Goal: Task Accomplishment & Management: Manage account settings

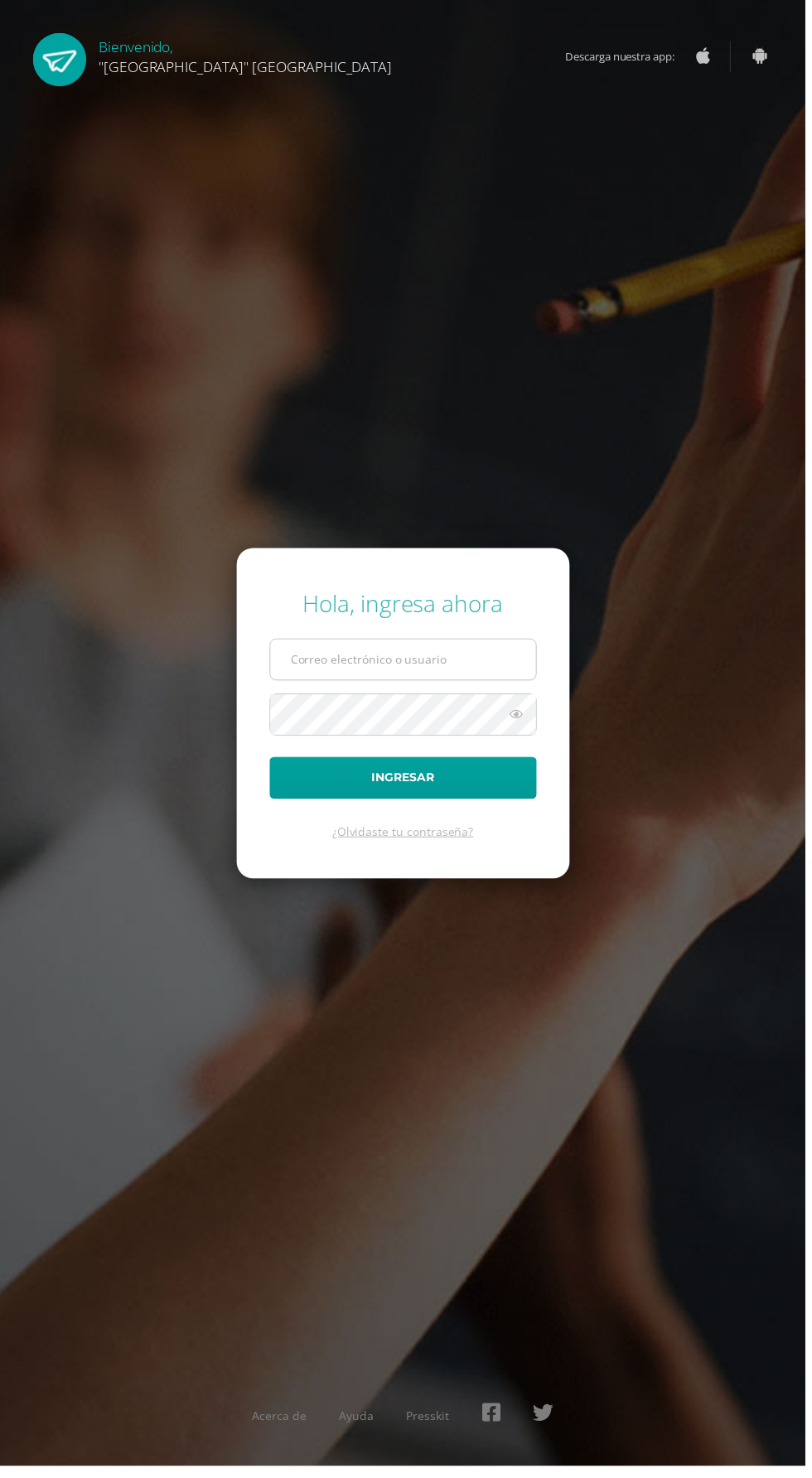
click at [452, 686] on input "text" at bounding box center [406, 664] width 268 height 40
type input "21025@lasallechiquimula.edu.gt"
click at [272, 763] on button "Ingresar" at bounding box center [406, 784] width 270 height 42
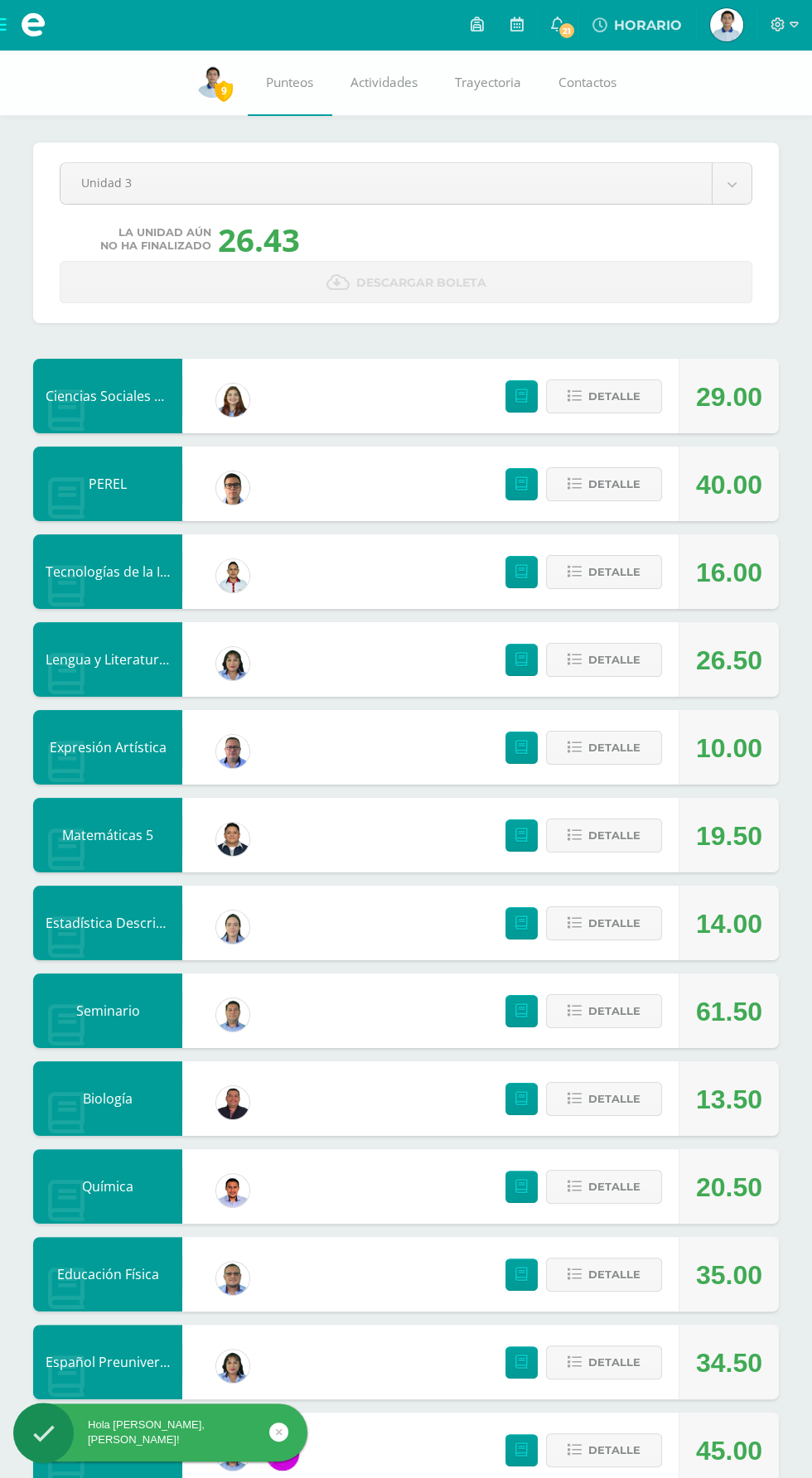
click at [56, 38] on span at bounding box center [33, 24] width 66 height 50
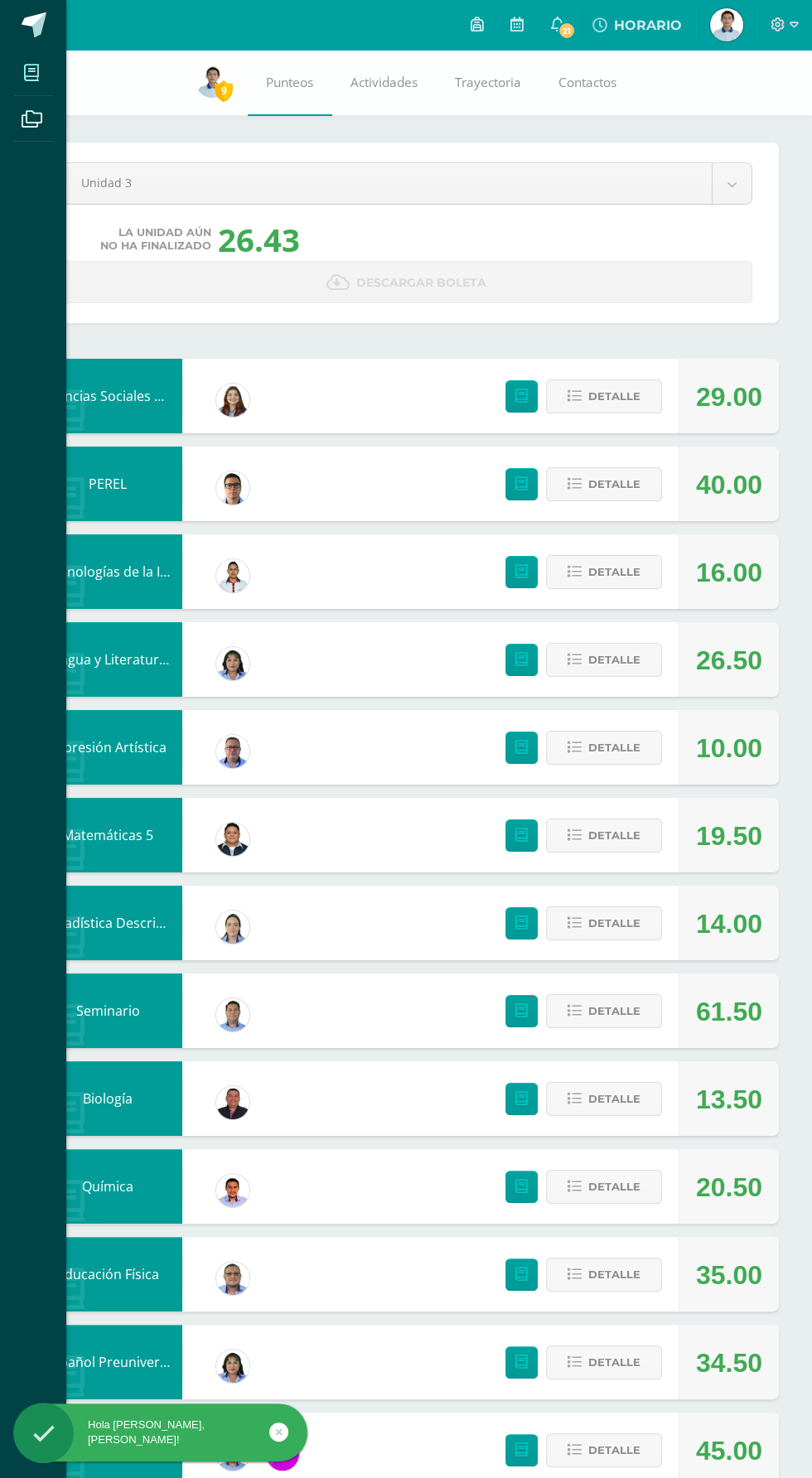
click at [32, 73] on icon at bounding box center [32, 73] width 15 height 17
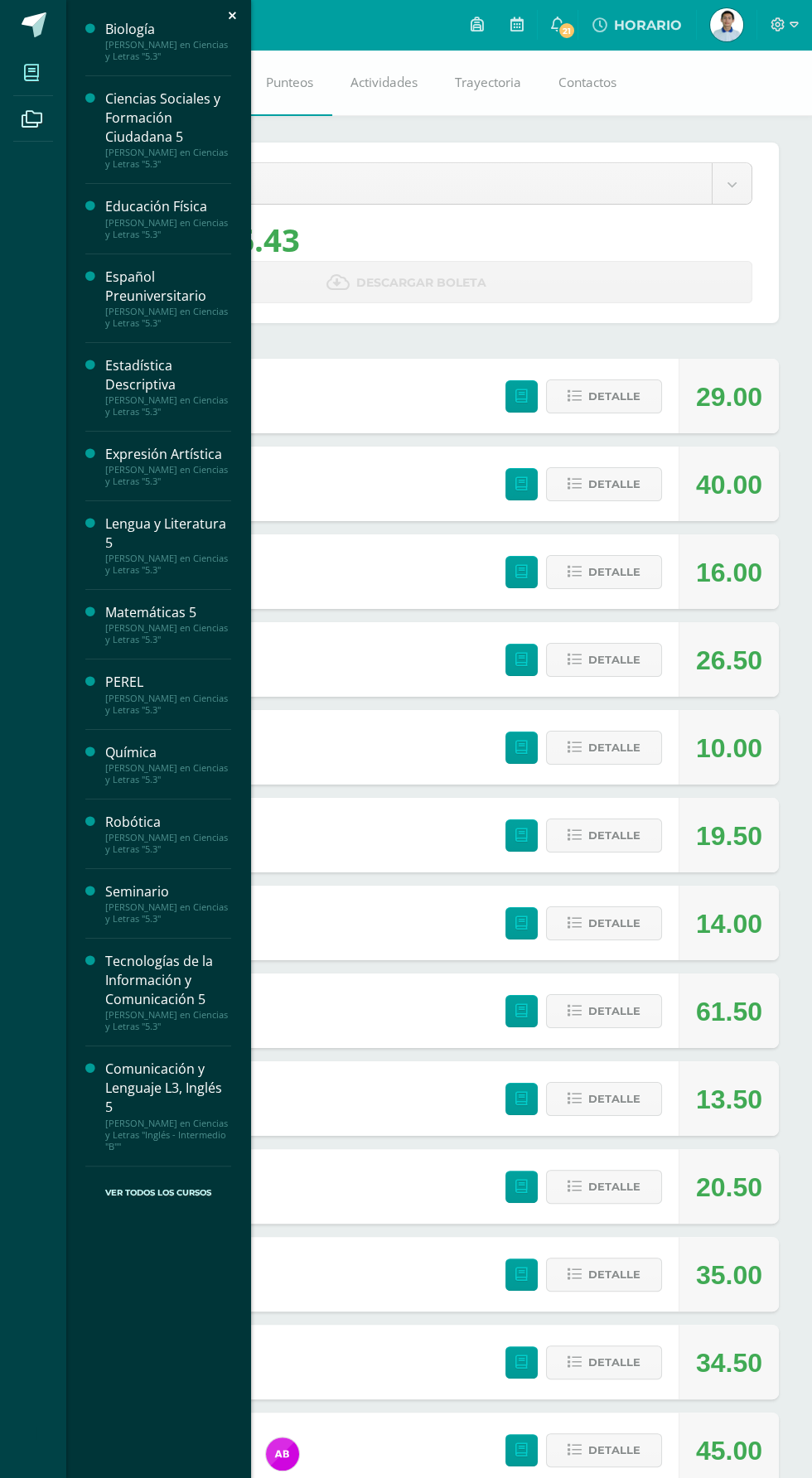
click at [32, 75] on icon at bounding box center [32, 73] width 15 height 17
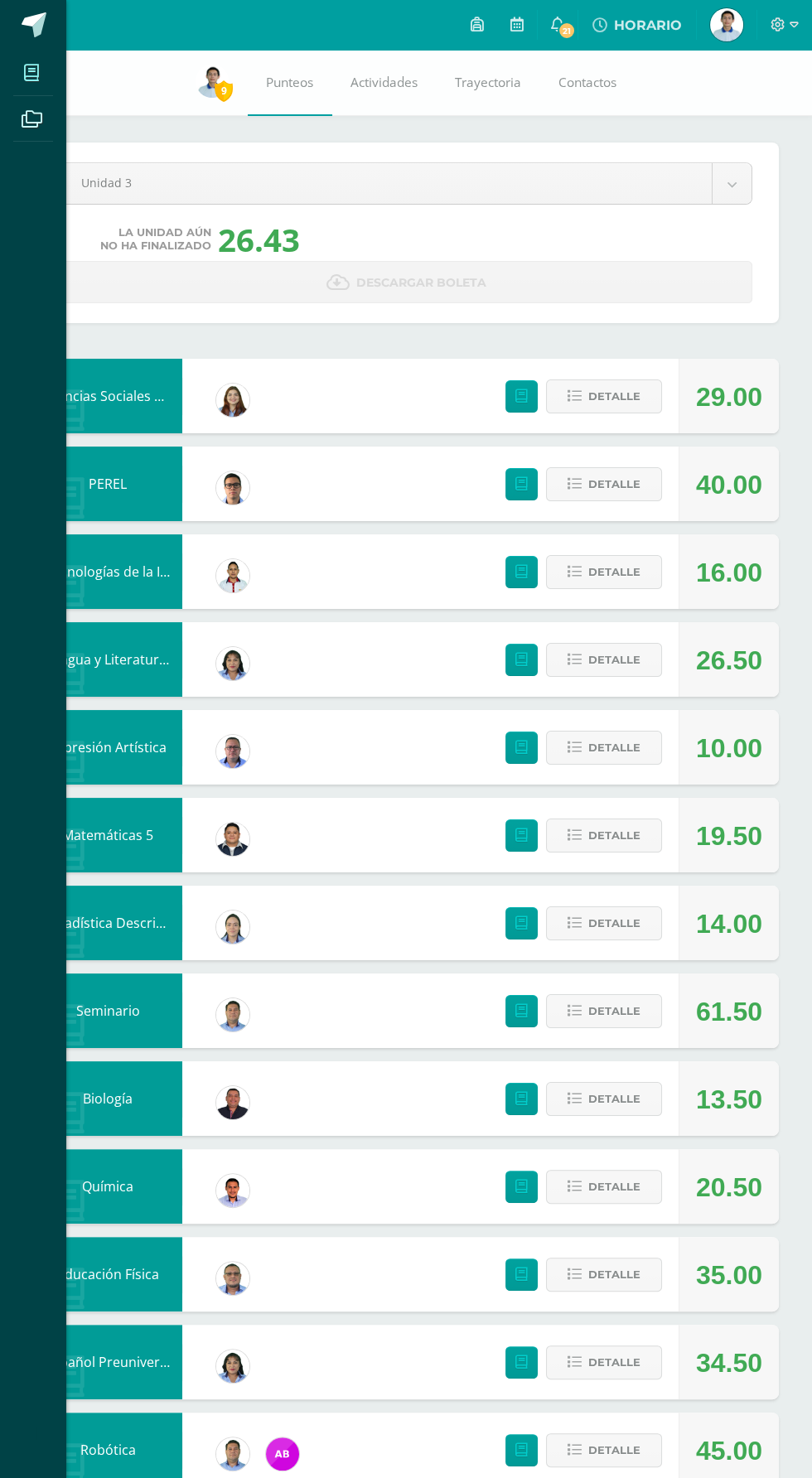
click at [30, 73] on icon at bounding box center [32, 73] width 15 height 17
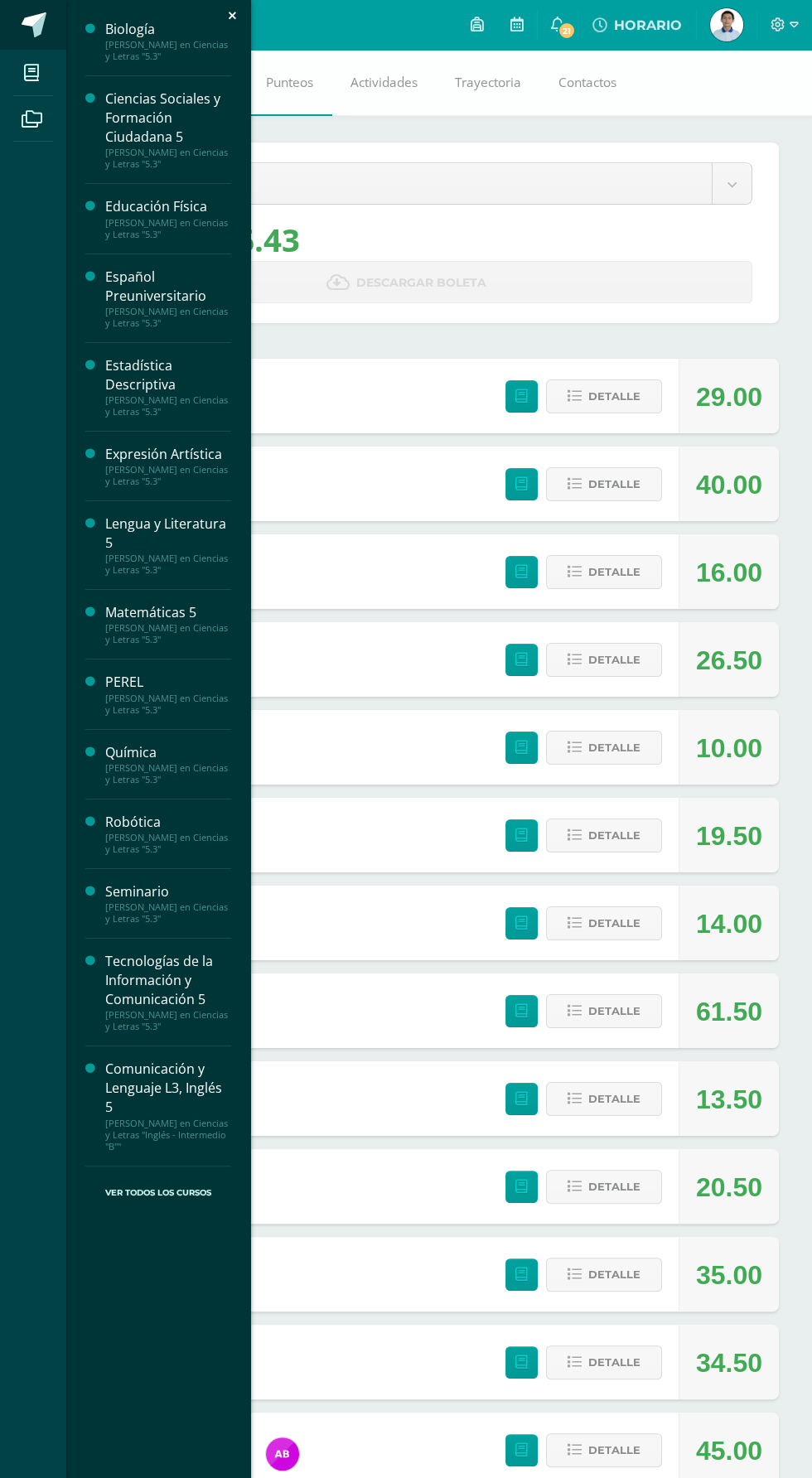
click at [43, 20] on span at bounding box center [34, 24] width 25 height 25
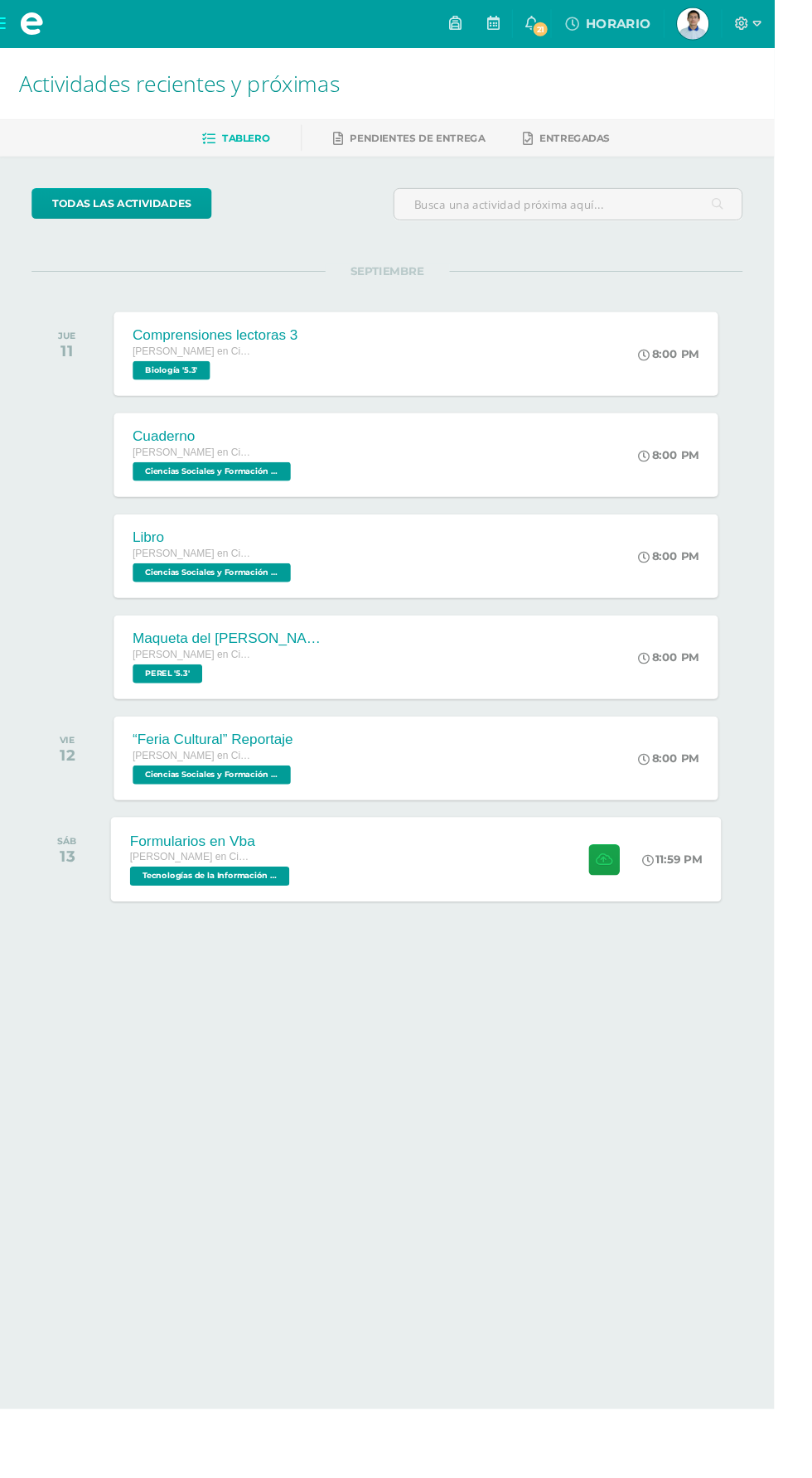
click at [739, 940] on div "11:59 PM" at bounding box center [714, 901] width 86 height 89
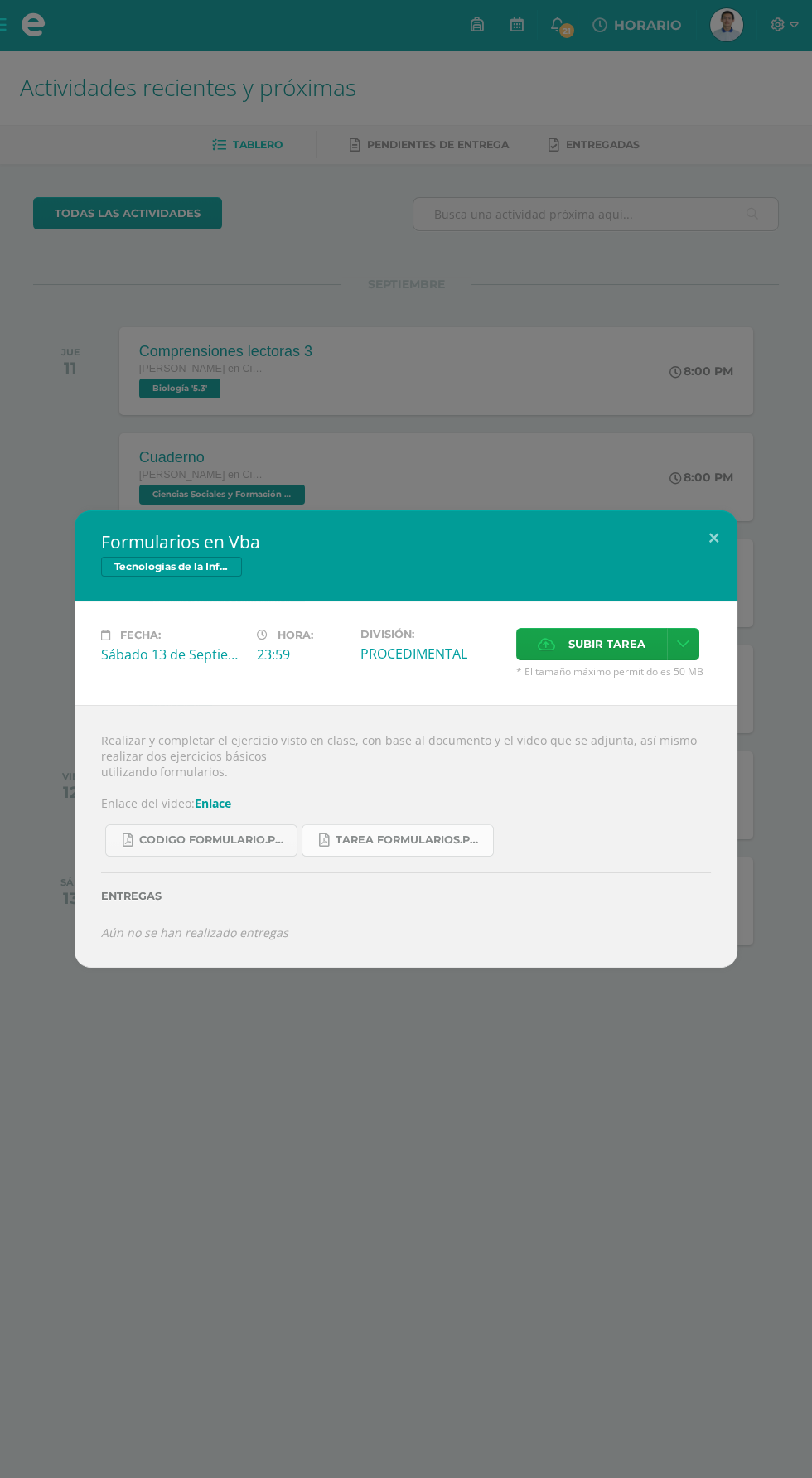
click at [412, 846] on span "Tarea formularios.pdf" at bounding box center [409, 840] width 149 height 13
click at [236, 838] on span "CODIGO formulario.pdf" at bounding box center [214, 840] width 149 height 13
